Goal: Task Accomplishment & Management: Manage account settings

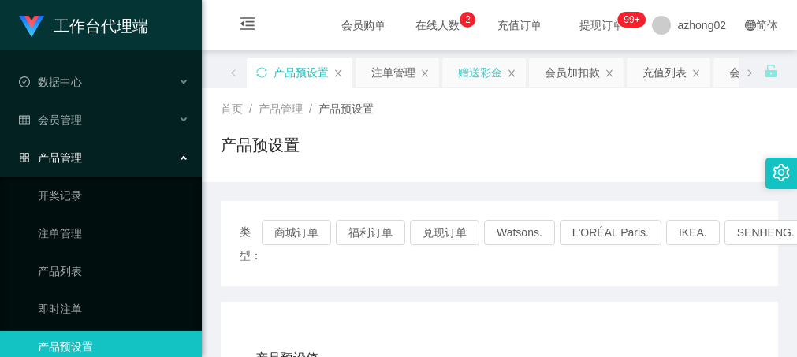
click at [470, 81] on div "赠送彩金" at bounding box center [480, 73] width 44 height 30
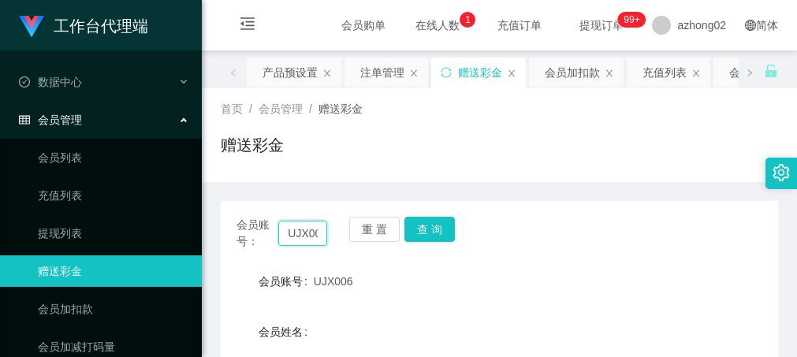
scroll to position [0, 8]
drag, startPoint x: 281, startPoint y: 233, endPoint x: 342, endPoint y: 232, distance: 61.5
click at [344, 227] on div "会员账号： UJX006 重 置 查 询" at bounding box center [499, 233] width 557 height 33
paste input "Michael01"
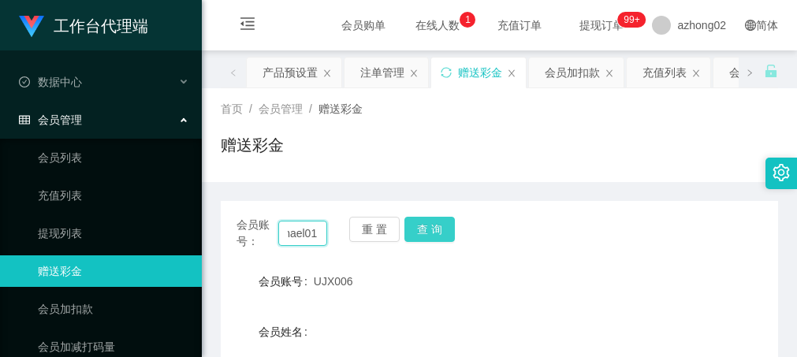
type input "Michael01"
click at [430, 230] on button "查 询" at bounding box center [429, 229] width 50 height 25
drag, startPoint x: 278, startPoint y: 232, endPoint x: 359, endPoint y: 251, distance: 83.4
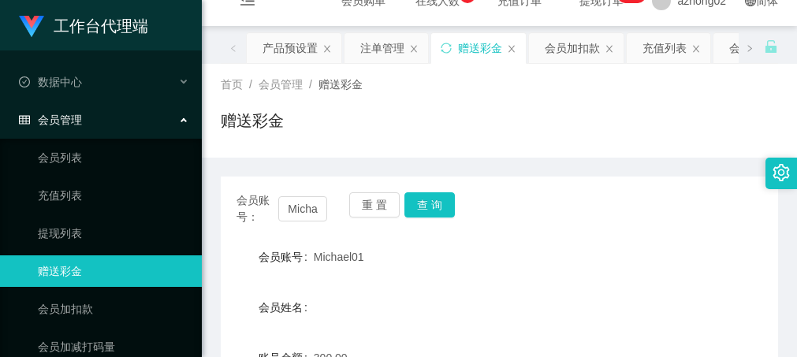
scroll to position [0, 0]
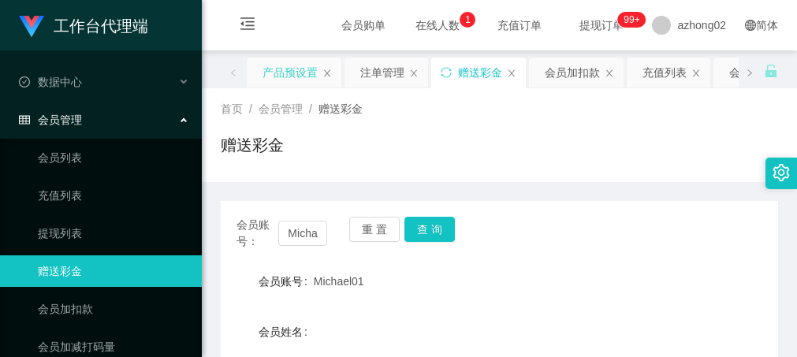
click at [310, 74] on div "产品预设置" at bounding box center [290, 73] width 55 height 30
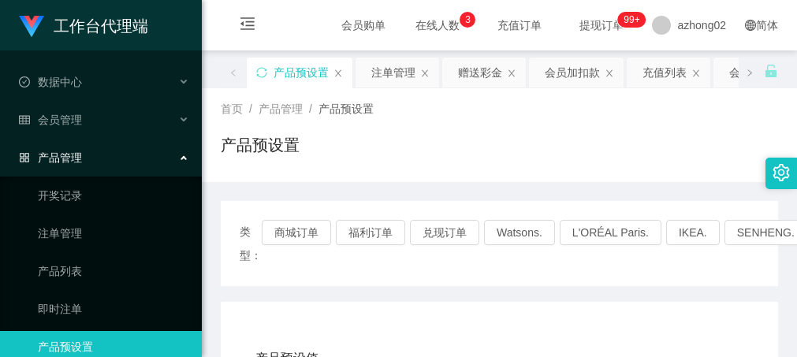
scroll to position [158, 0]
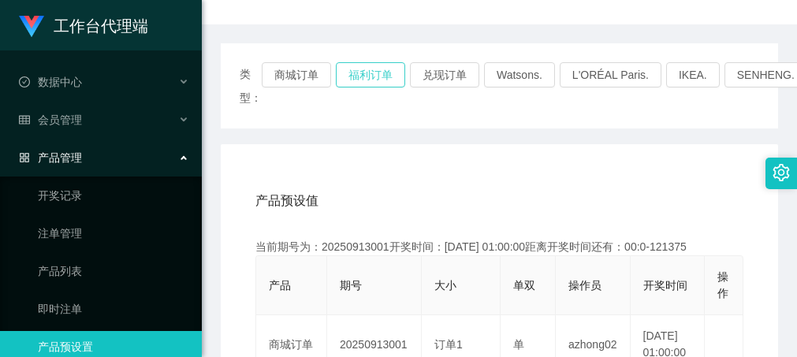
click at [371, 66] on button "福利订单" at bounding box center [370, 74] width 69 height 25
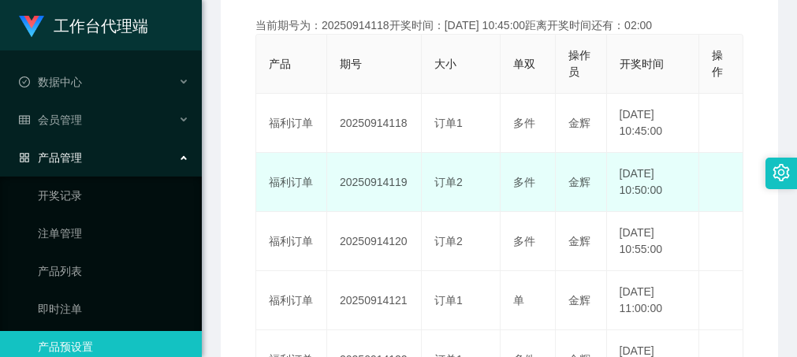
scroll to position [394, 0]
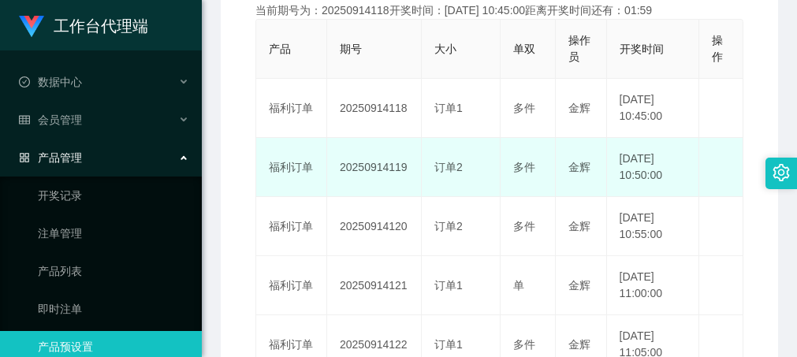
click at [378, 181] on td "20250914119" at bounding box center [374, 167] width 95 height 59
copy td "20250914119"
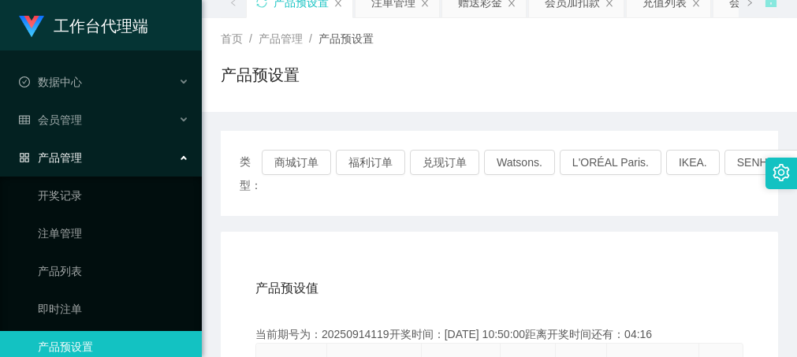
scroll to position [0, 0]
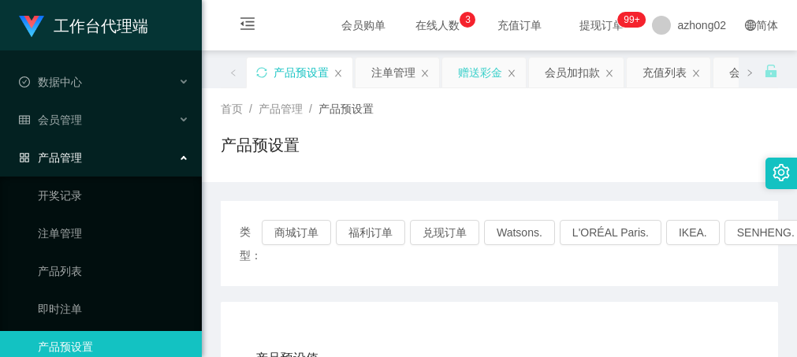
click at [475, 82] on div "赠送彩金" at bounding box center [480, 73] width 44 height 30
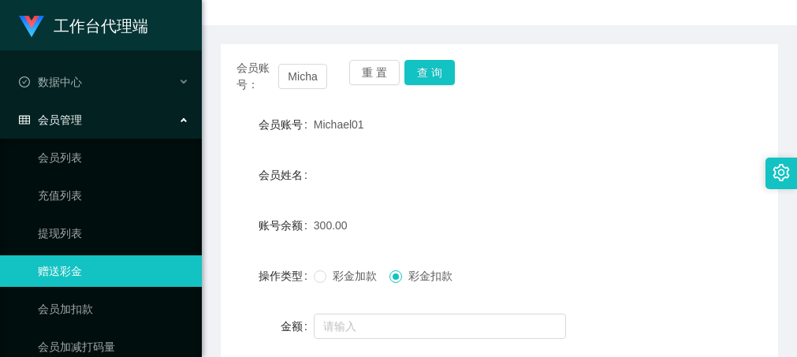
scroll to position [158, 0]
click at [423, 76] on button "查 询" at bounding box center [429, 71] width 50 height 25
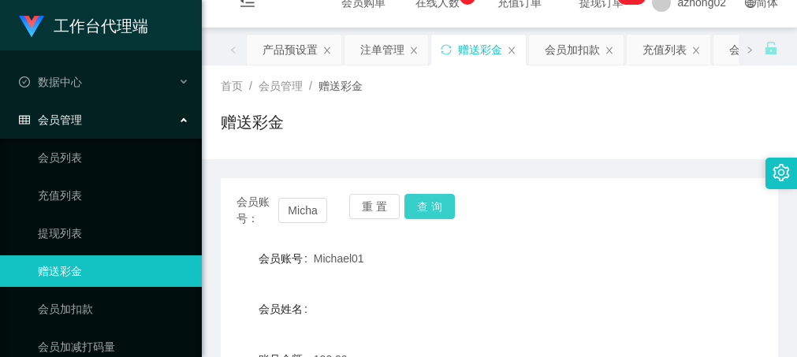
scroll to position [0, 0]
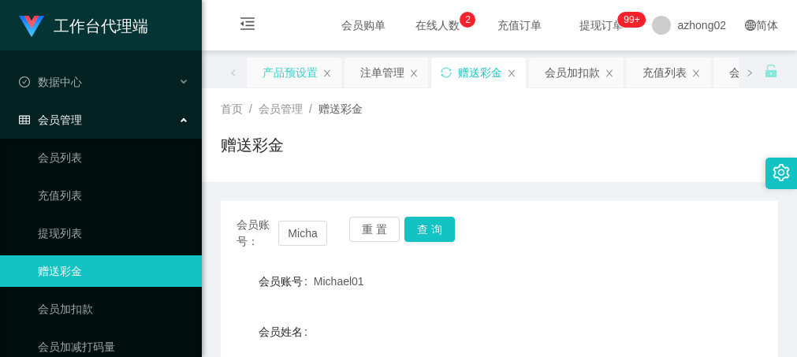
click at [298, 79] on div "产品预设置" at bounding box center [290, 73] width 55 height 30
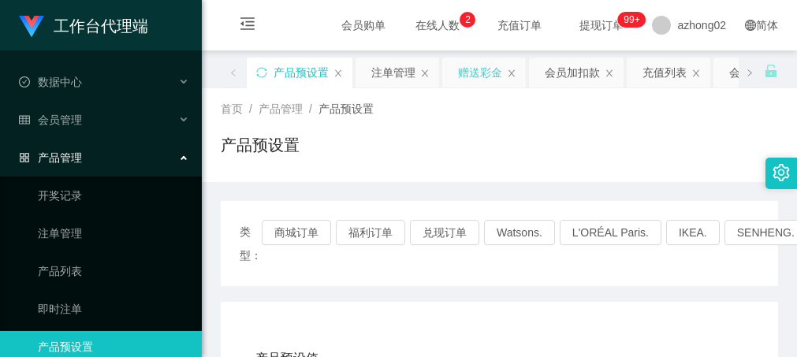
click at [473, 65] on div "赠送彩金" at bounding box center [480, 73] width 44 height 30
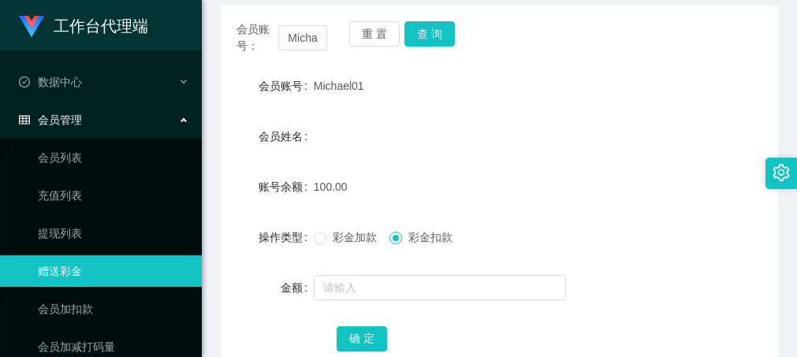
scroll to position [158, 0]
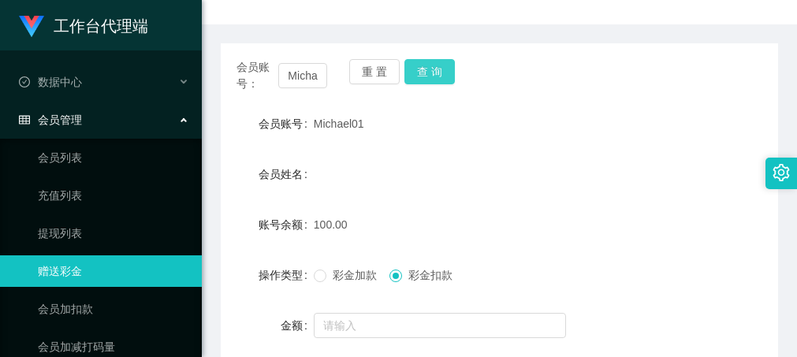
click at [423, 70] on button "查 询" at bounding box center [429, 71] width 50 height 25
click at [532, 67] on div "会员账号： Michael01 重 置 查 询" at bounding box center [499, 75] width 557 height 33
click at [610, 92] on div "会员账号： Michael01 重 置 查 询 会员账号 Michael01 会员姓名 账号余额 500.00 操作类型 彩金加款 彩金扣款 金额 确 定" at bounding box center [499, 234] width 557 height 383
click at [627, 99] on div "会员账号： Michael01 重 置 查 询 会员账号 Michael01 会员姓名 账号余额 500.00 操作类型 彩金加款 彩金扣款 金额 确 定" at bounding box center [499, 234] width 557 height 383
click at [497, 60] on div "会员账号： Michael01 重 置 查 询" at bounding box center [499, 75] width 557 height 33
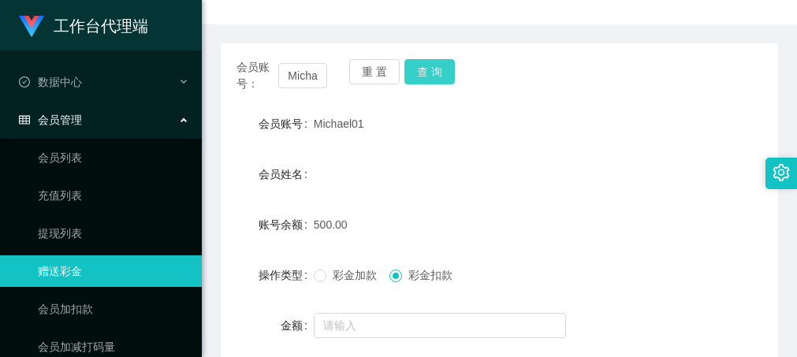
click at [453, 76] on button "查 询" at bounding box center [429, 71] width 50 height 25
click at [512, 81] on div "会员账号： Michael01 重 置 查 询" at bounding box center [499, 75] width 557 height 33
click at [569, 196] on form "会员账号 Michael01 会员姓名 账号余额 500.00 操作类型 彩金加款 彩金扣款 金额 确 定" at bounding box center [499, 250] width 557 height 284
